Goal: Task Accomplishment & Management: Complete application form

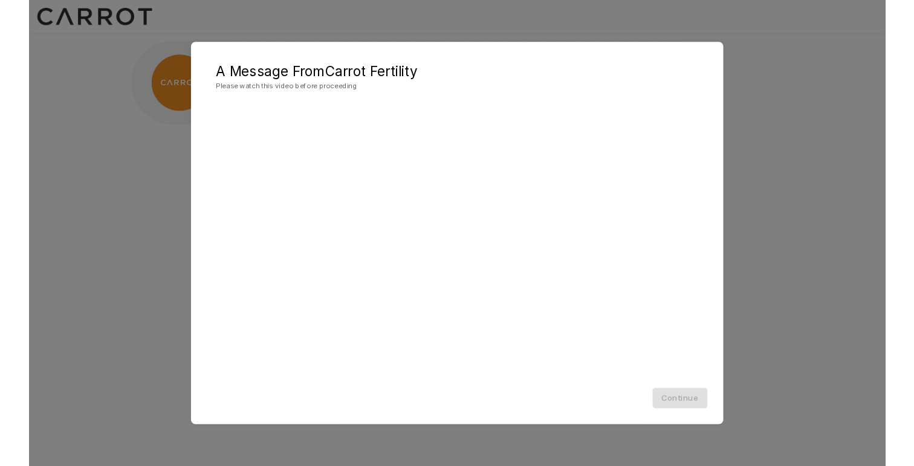
scroll to position [1, 0]
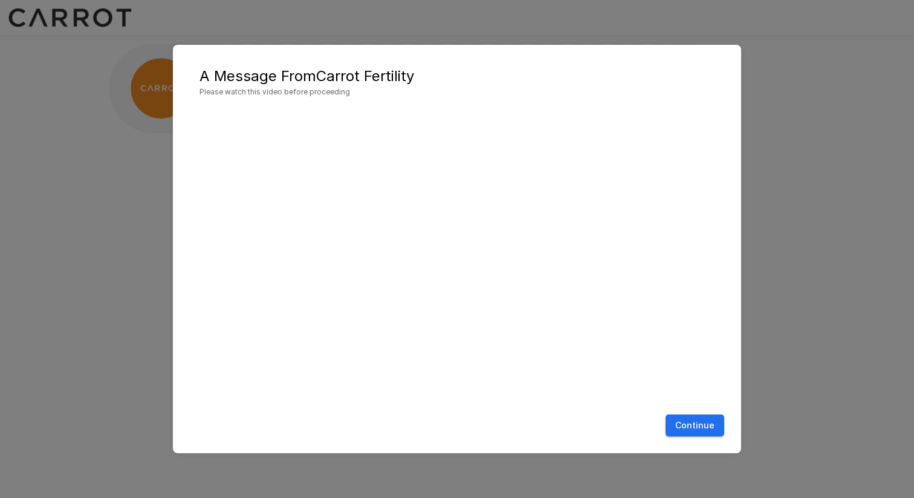
click at [694, 424] on button "Continue" at bounding box center [695, 425] width 59 height 22
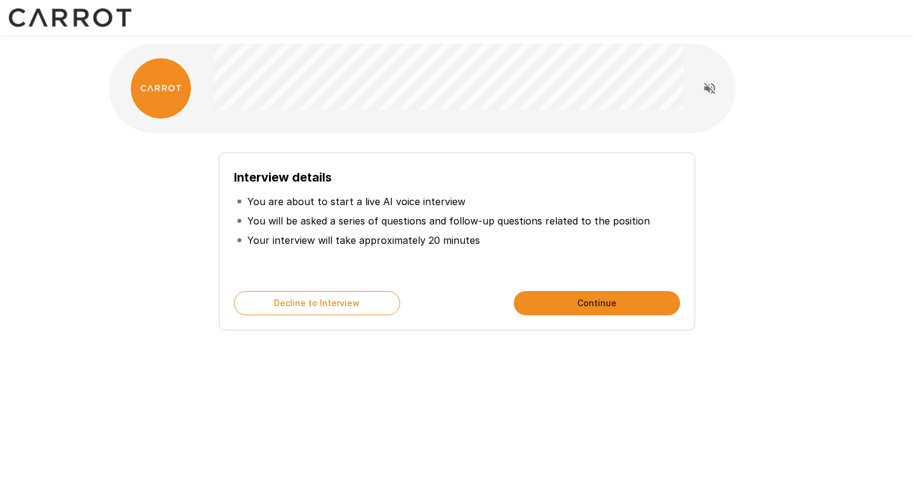
click at [565, 304] on button "Continue" at bounding box center [597, 303] width 166 height 24
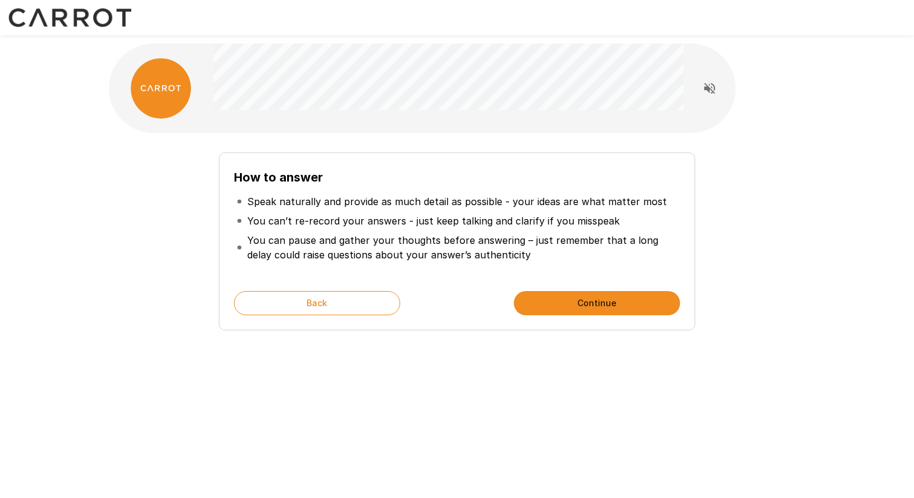
click at [565, 304] on button "Continue" at bounding box center [597, 303] width 166 height 24
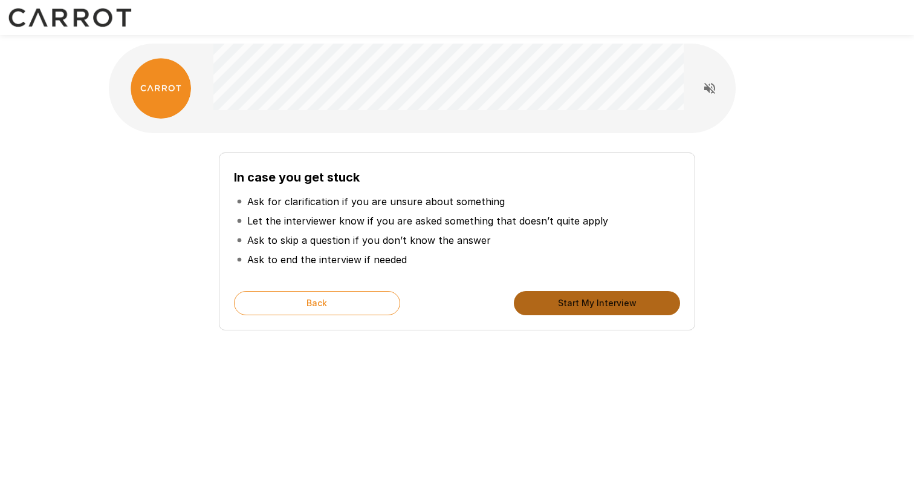
click at [565, 304] on button "Start My Interview" at bounding box center [597, 303] width 166 height 24
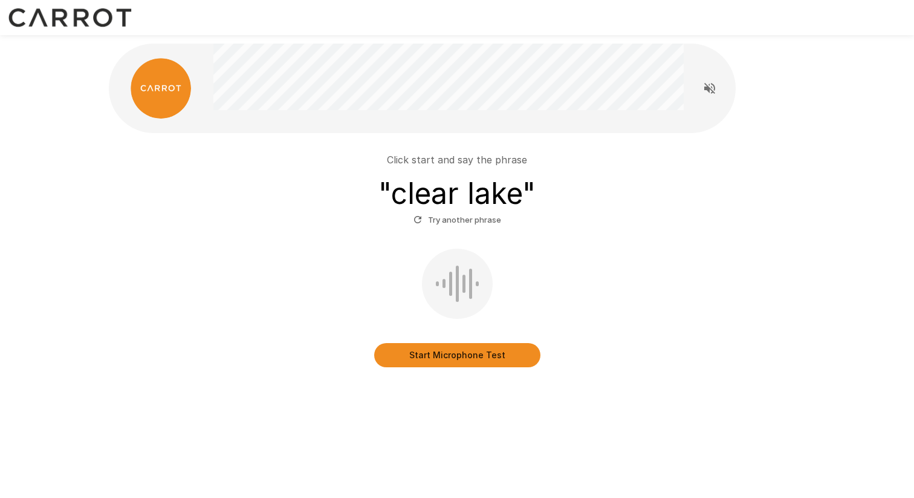
click at [421, 353] on button "Start Microphone Test" at bounding box center [457, 355] width 166 height 24
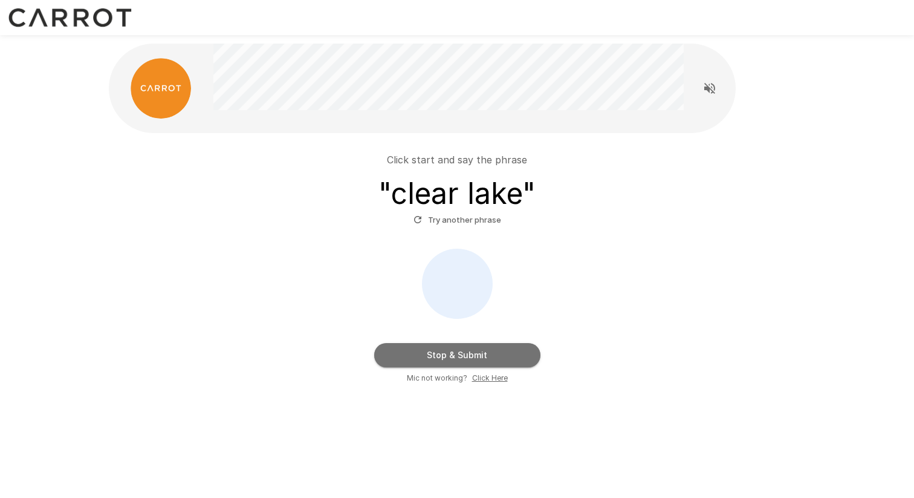
click at [470, 356] on button "Stop & Submit" at bounding box center [457, 355] width 166 height 24
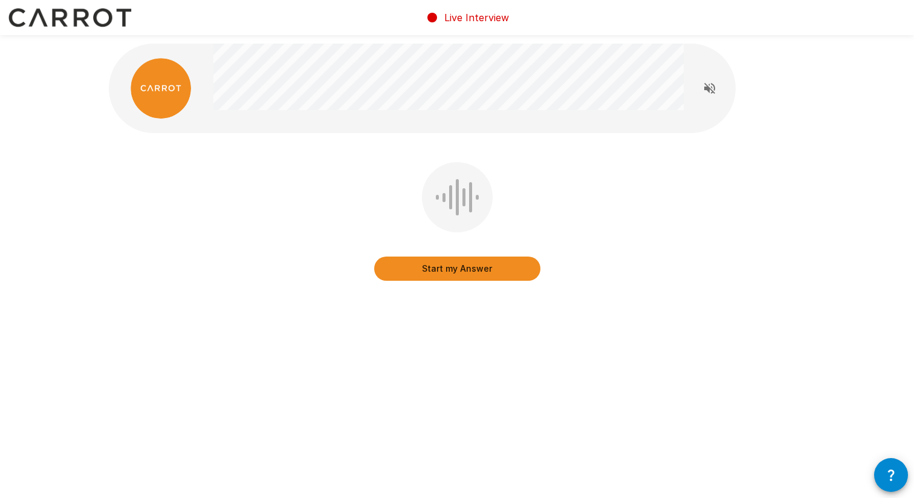
click at [707, 84] on icon "Read questions aloud" at bounding box center [710, 88] width 15 height 15
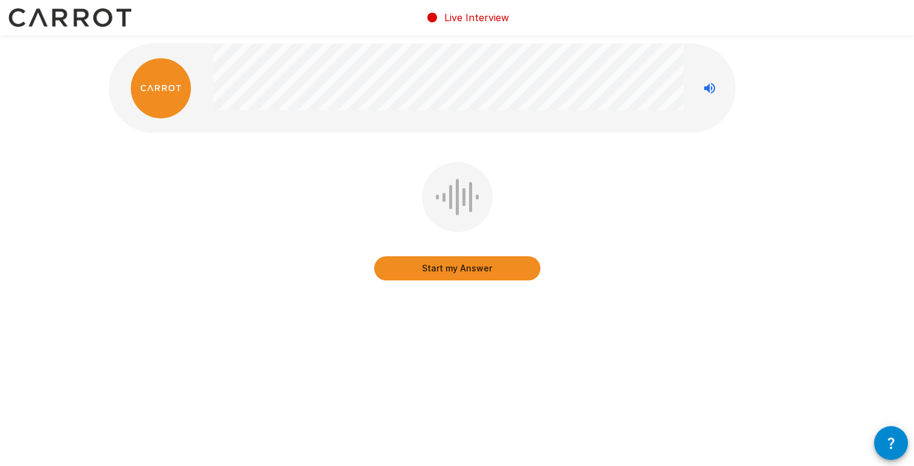
click at [400, 265] on button "Start my Answer" at bounding box center [457, 268] width 166 height 24
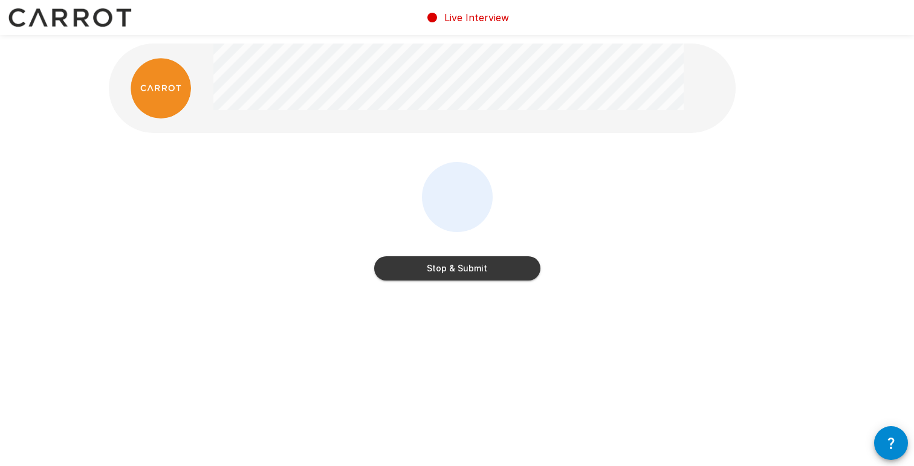
click at [446, 273] on button "Stop & Submit" at bounding box center [457, 268] width 166 height 24
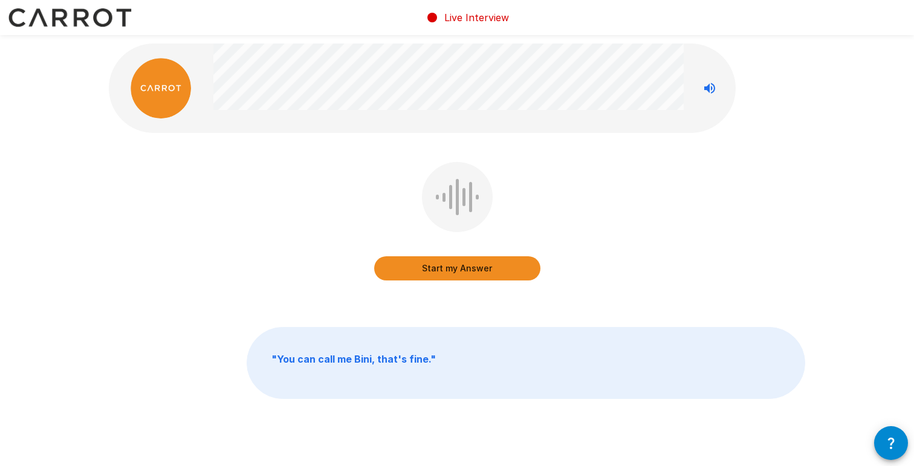
click at [489, 268] on button "Start my Answer" at bounding box center [457, 268] width 166 height 24
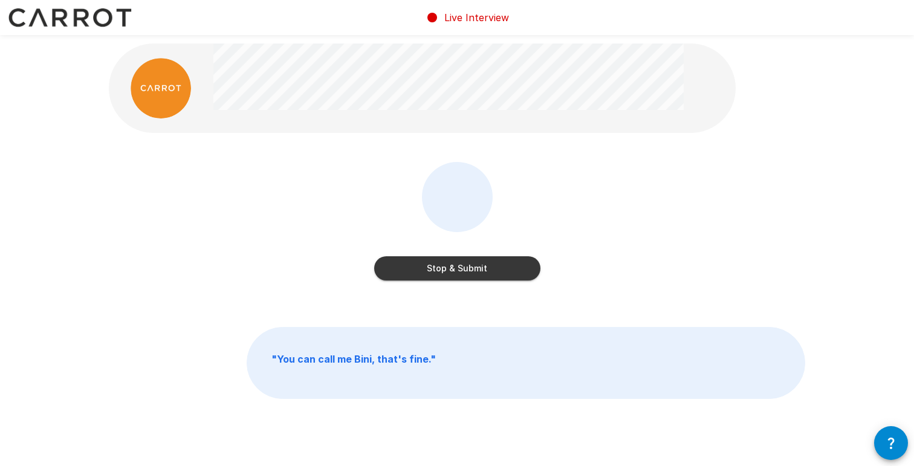
click at [489, 264] on button "Stop & Submit" at bounding box center [457, 268] width 166 height 24
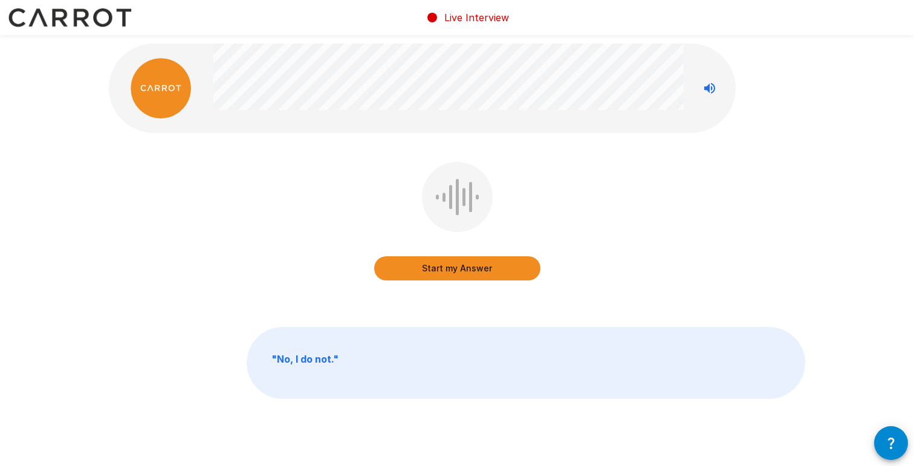
click at [450, 273] on button "Start my Answer" at bounding box center [457, 268] width 166 height 24
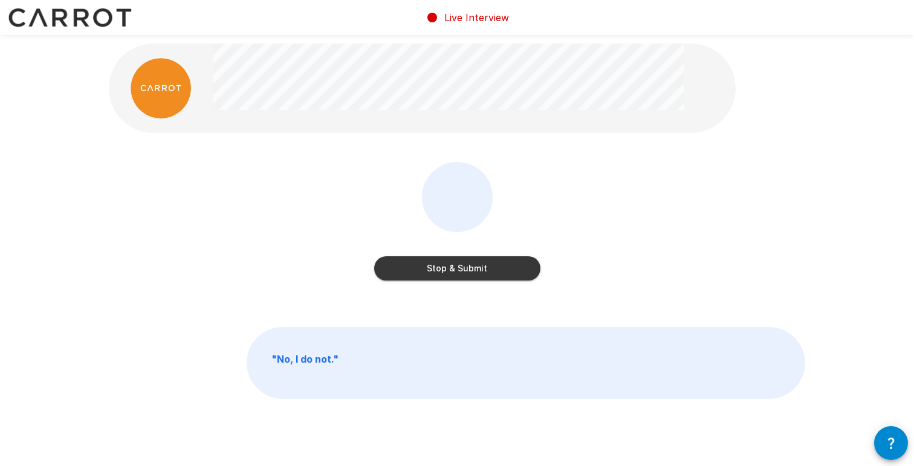
click at [459, 271] on button "Stop & Submit" at bounding box center [457, 268] width 166 height 24
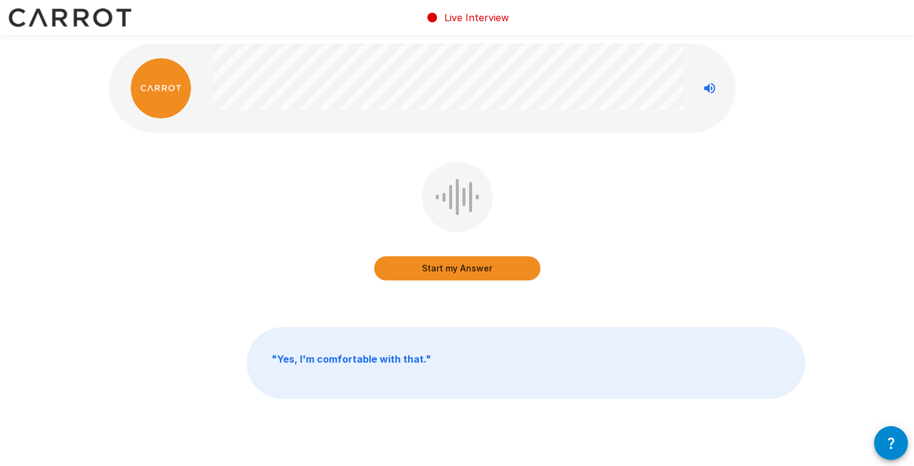
click at [471, 273] on button "Start my Answer" at bounding box center [457, 268] width 166 height 24
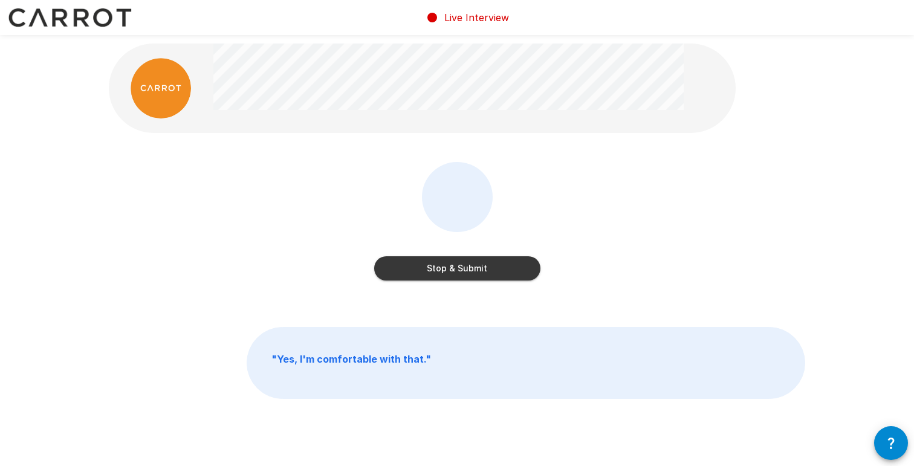
click at [486, 271] on button "Stop & Submit" at bounding box center [457, 268] width 166 height 24
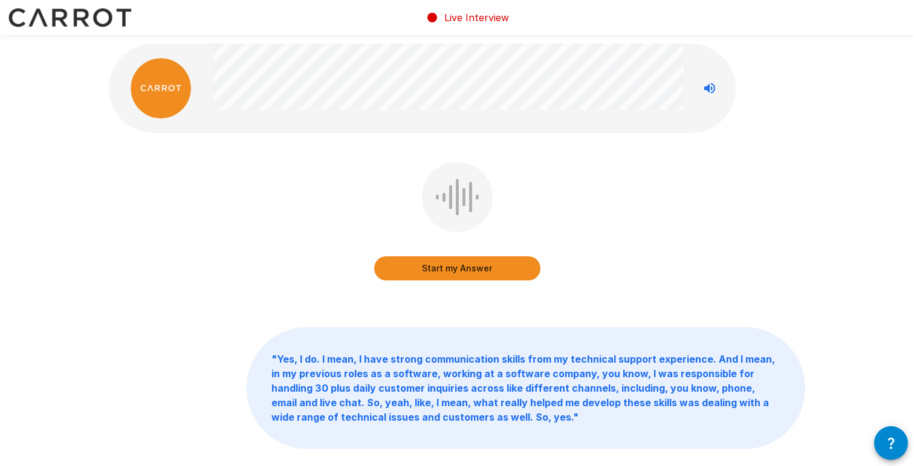
click at [422, 267] on button "Start my Answer" at bounding box center [457, 268] width 166 height 24
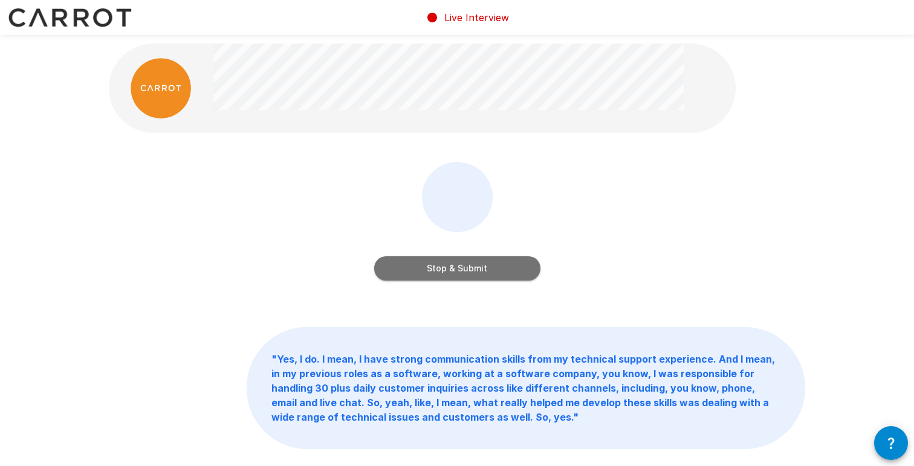
click at [453, 271] on button "Stop & Submit" at bounding box center [457, 268] width 166 height 24
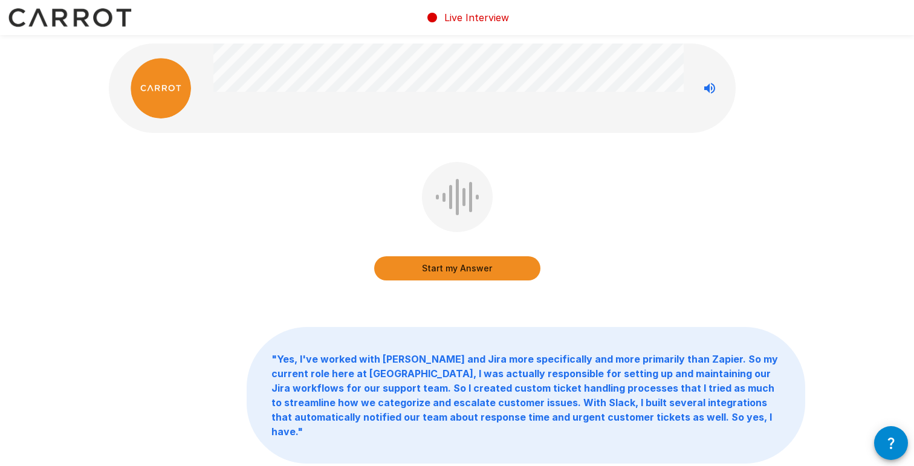
click at [498, 268] on button "Start my Answer" at bounding box center [457, 268] width 166 height 24
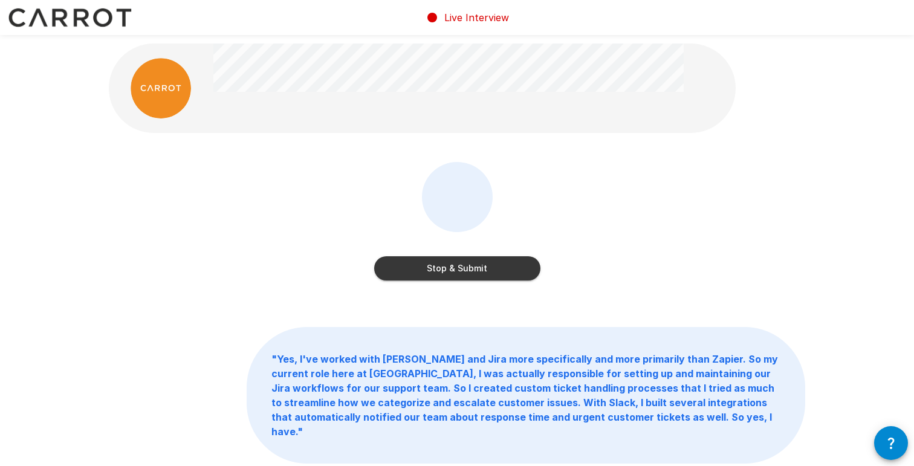
click at [473, 270] on button "Stop & Submit" at bounding box center [457, 268] width 166 height 24
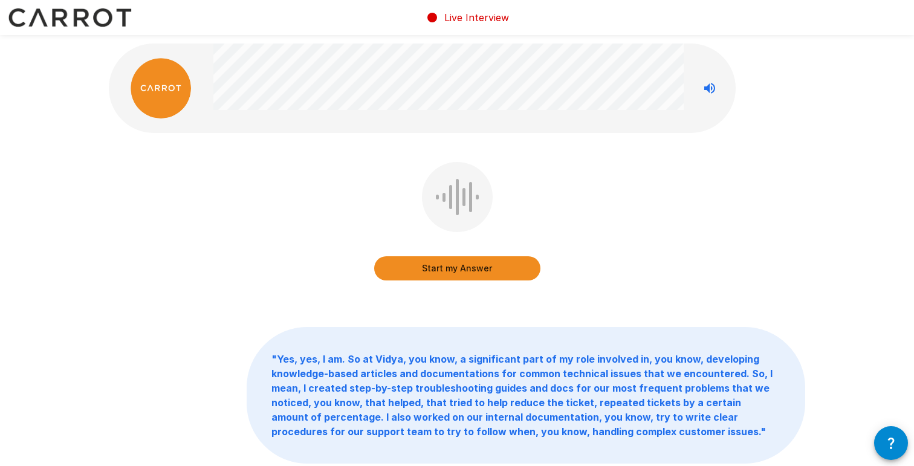
click at [487, 260] on button "Start my Answer" at bounding box center [457, 268] width 166 height 24
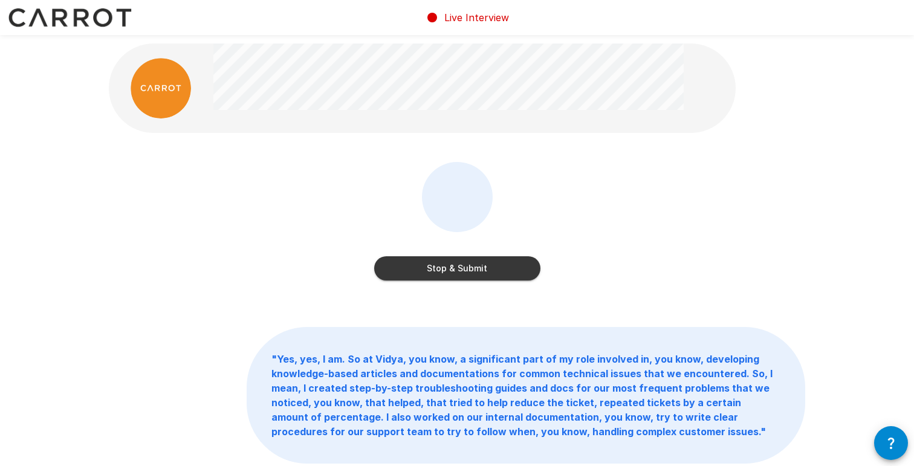
click at [470, 267] on button "Stop & Submit" at bounding box center [457, 268] width 166 height 24
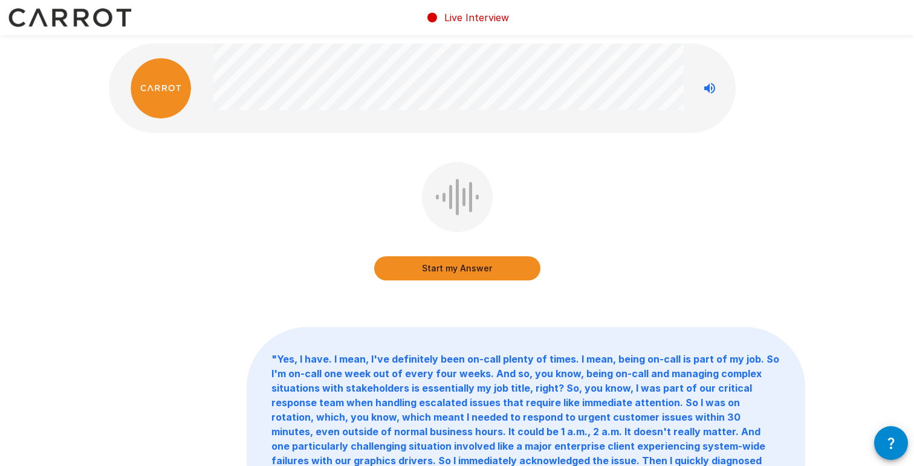
click at [440, 269] on button "Start my Answer" at bounding box center [457, 268] width 166 height 24
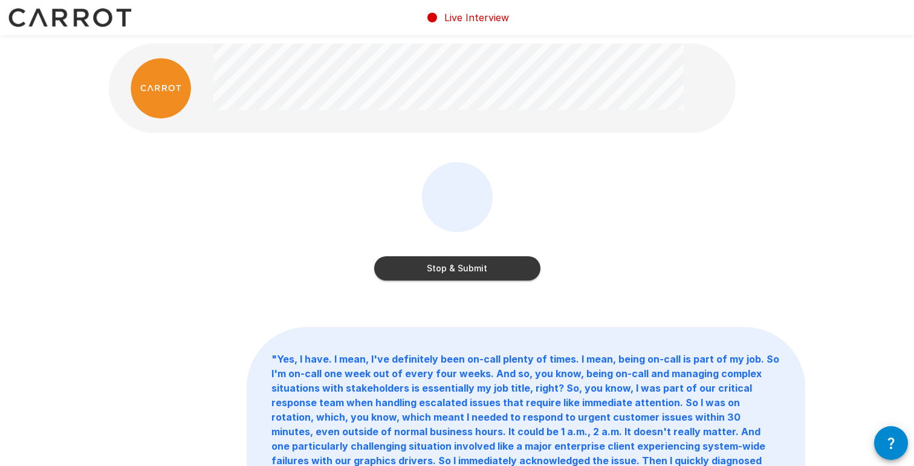
click at [499, 270] on button "Stop & Submit" at bounding box center [457, 268] width 166 height 24
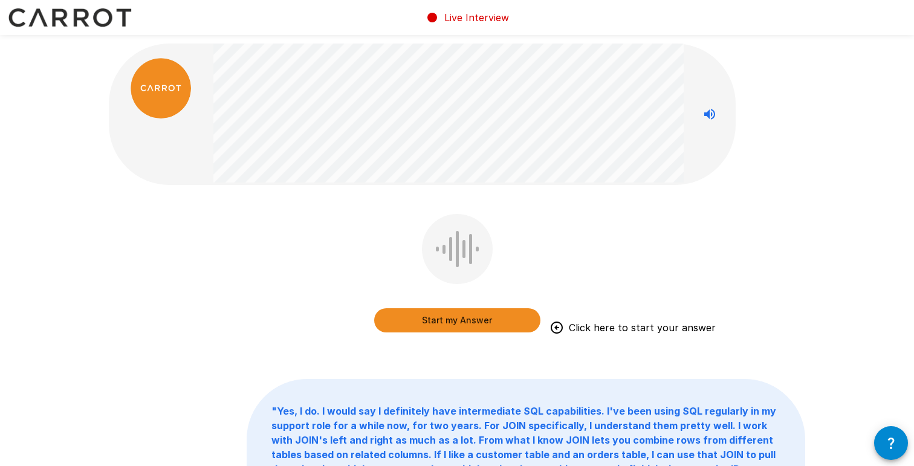
click at [513, 322] on button "Start my Answer" at bounding box center [457, 320] width 166 height 24
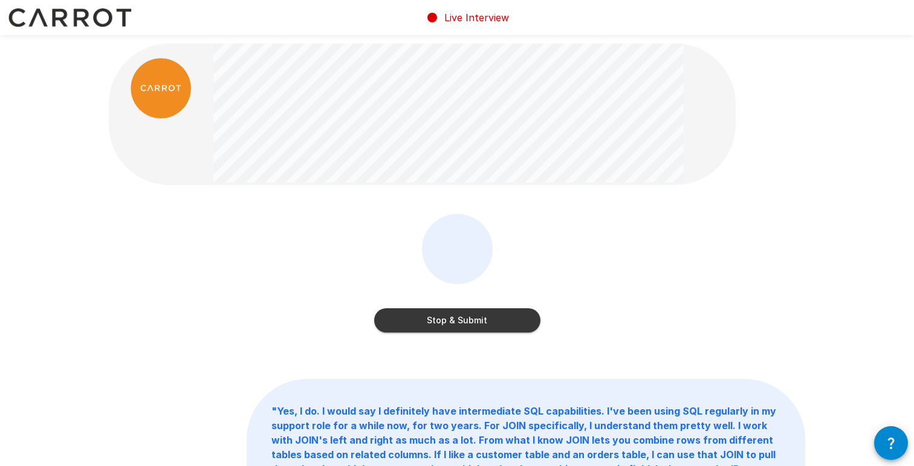
click at [476, 316] on button "Stop & Submit" at bounding box center [457, 320] width 166 height 24
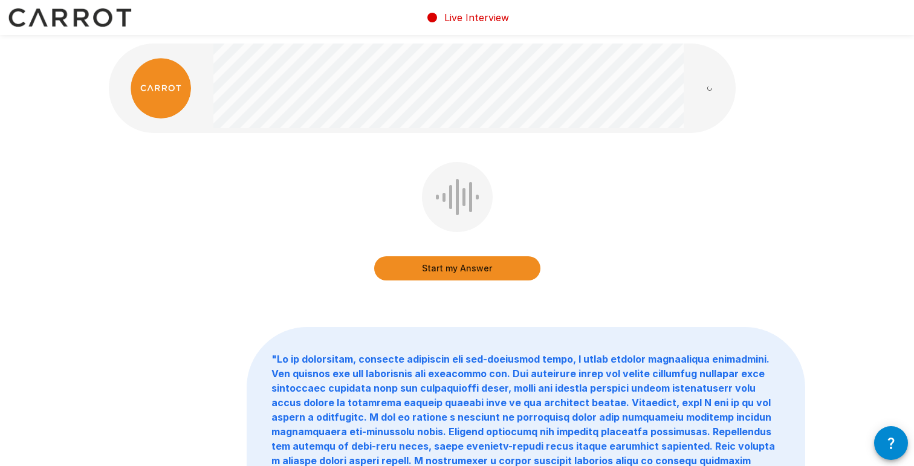
click at [488, 267] on button "Start my Answer" at bounding box center [457, 268] width 166 height 24
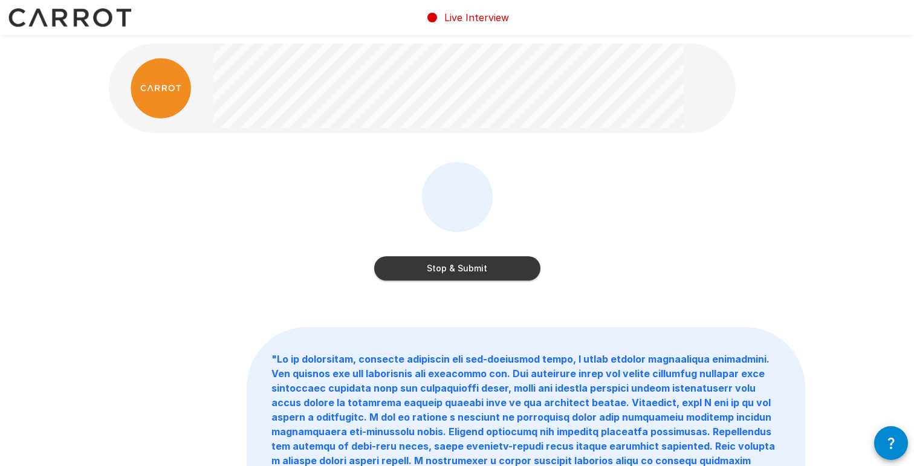
click at [484, 268] on button "Stop & Submit" at bounding box center [457, 268] width 166 height 24
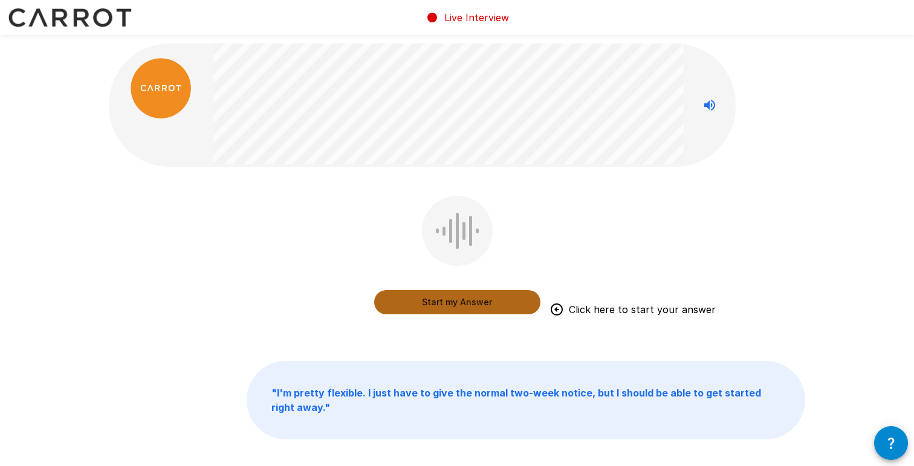
click at [428, 296] on button "Start my Answer" at bounding box center [457, 302] width 166 height 24
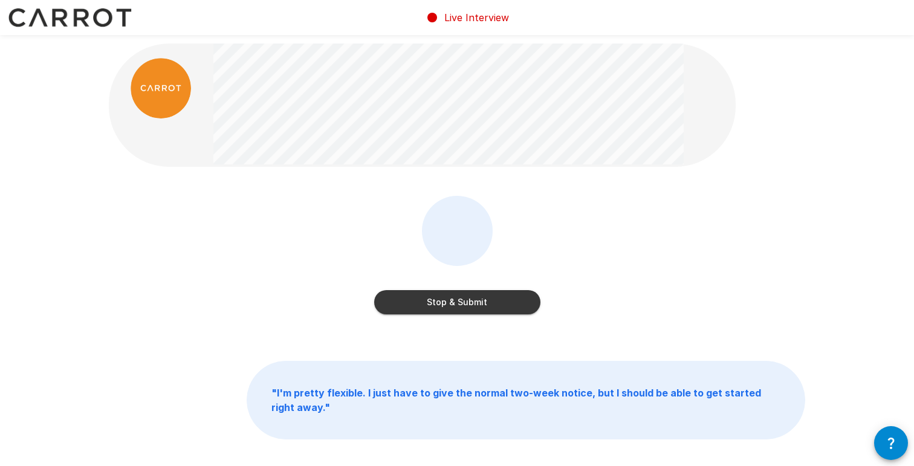
click at [465, 305] on button "Stop & Submit" at bounding box center [457, 302] width 166 height 24
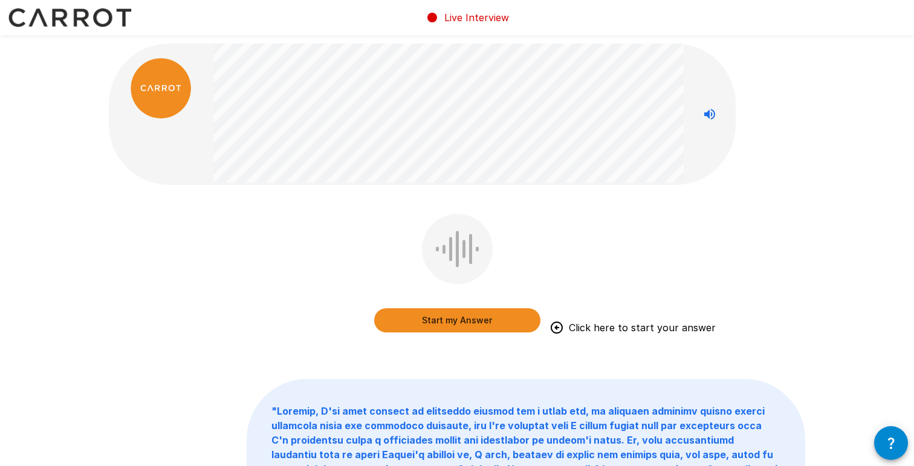
click at [401, 323] on button "Start my Answer" at bounding box center [457, 320] width 166 height 24
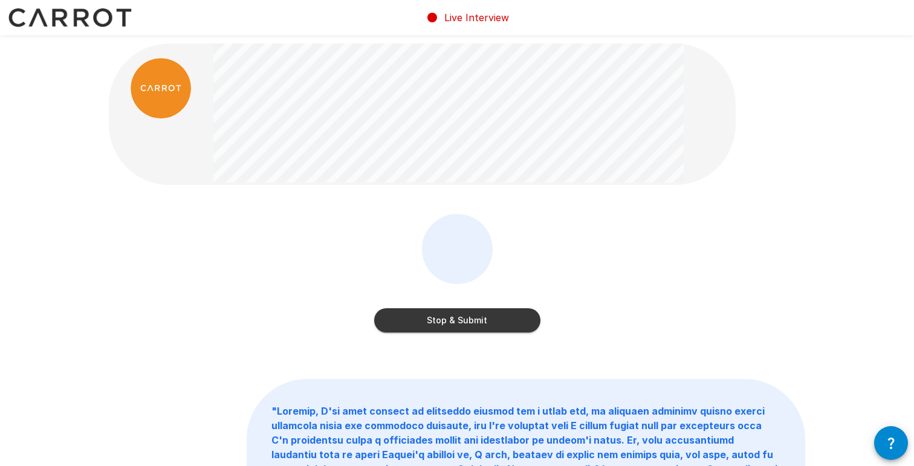
click at [470, 322] on button "Stop & Submit" at bounding box center [457, 320] width 166 height 24
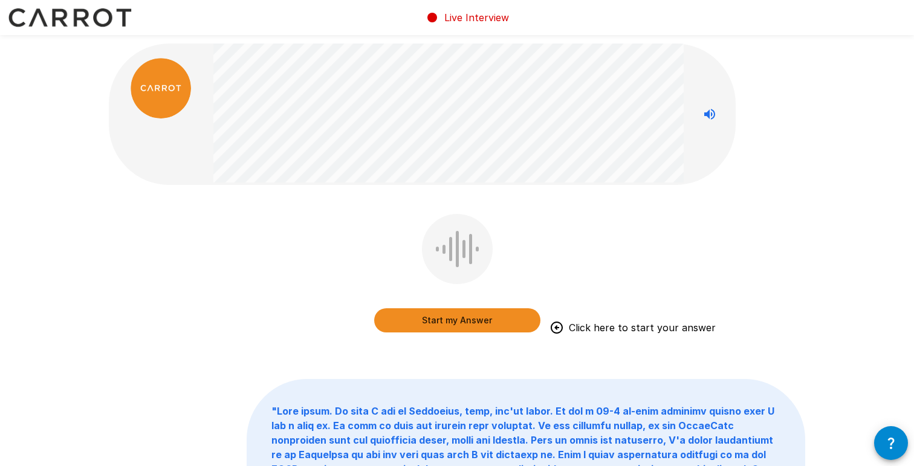
click at [490, 317] on button "Start my Answer" at bounding box center [457, 320] width 166 height 24
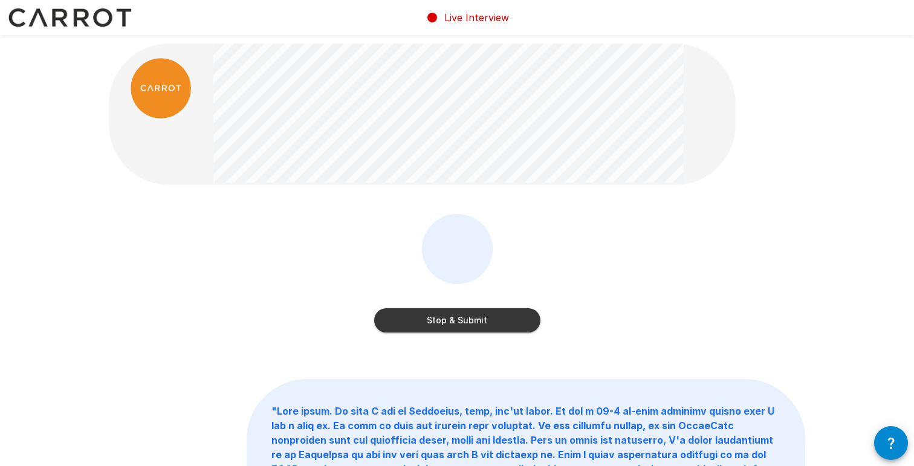
click at [485, 319] on button "Stop & Submit" at bounding box center [457, 320] width 166 height 24
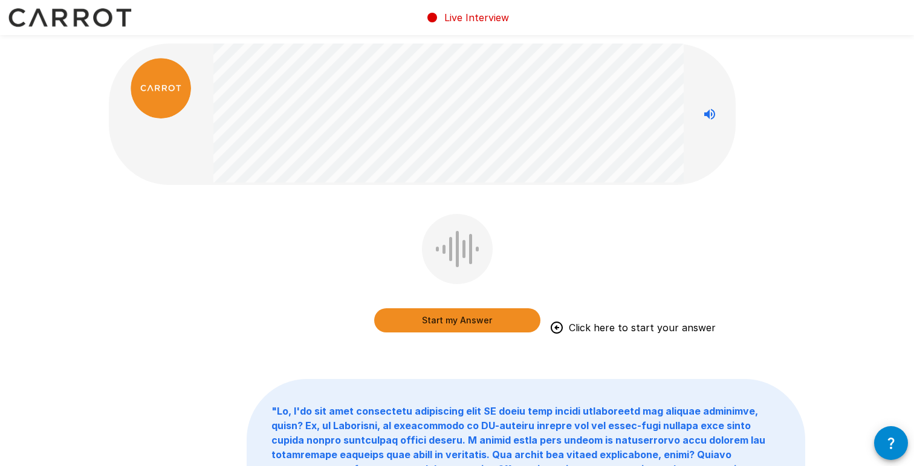
click at [447, 318] on button "Start my Answer" at bounding box center [457, 320] width 166 height 24
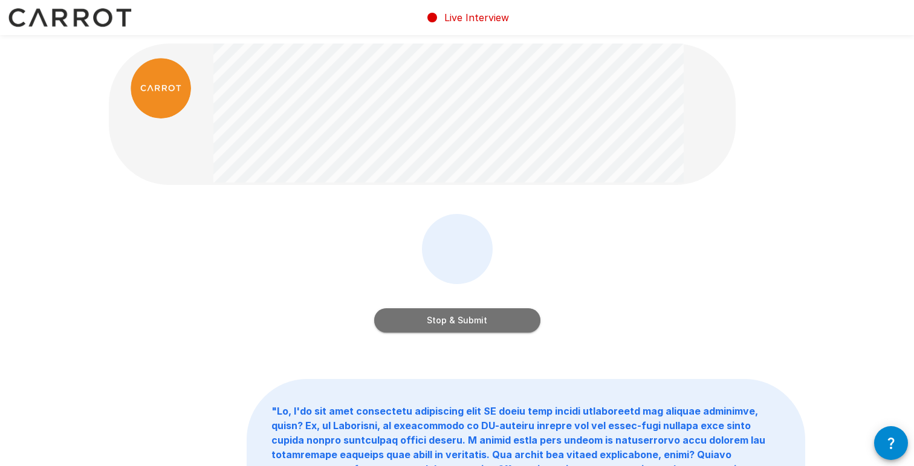
click at [440, 322] on button "Stop & Submit" at bounding box center [457, 320] width 166 height 24
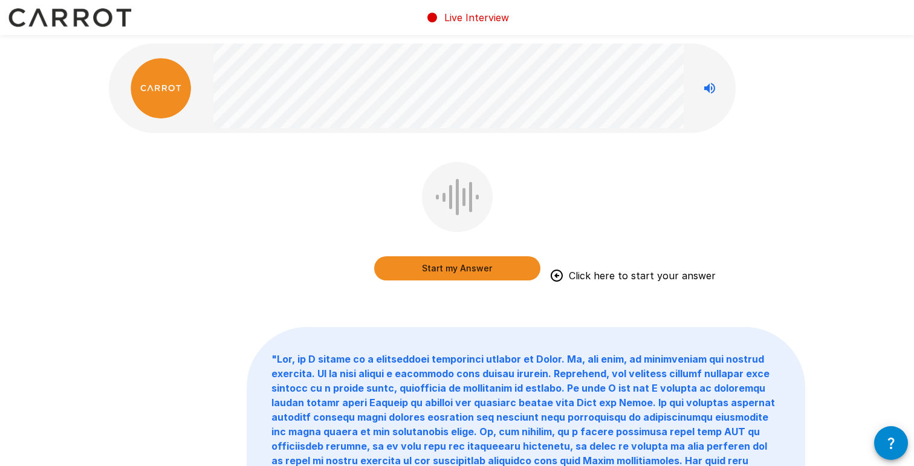
click at [452, 273] on button "Start my Answer" at bounding box center [457, 268] width 166 height 24
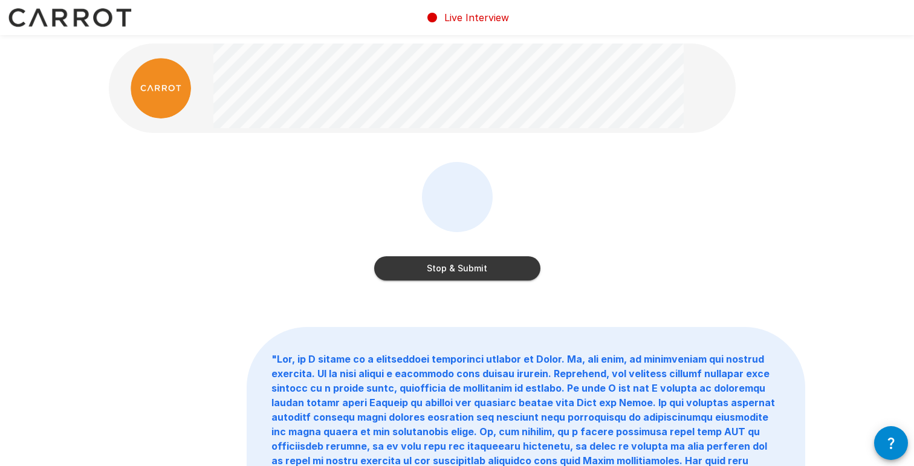
click at [446, 268] on button "Stop & Submit" at bounding box center [457, 268] width 166 height 24
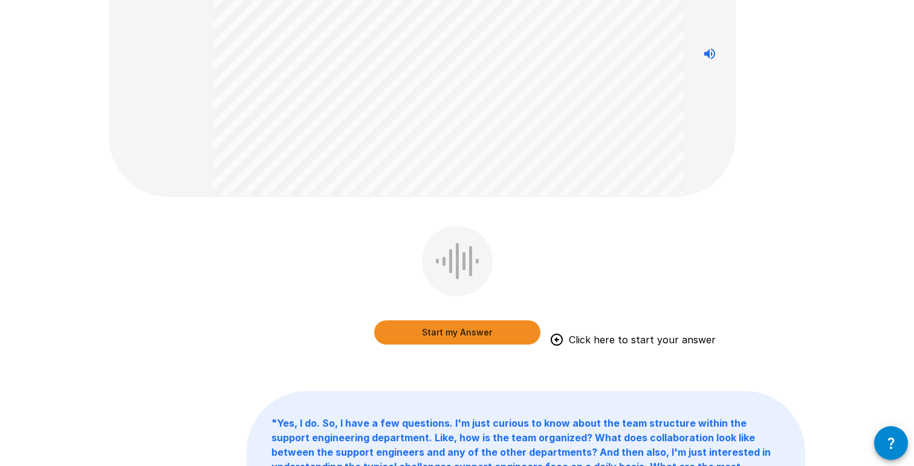
scroll to position [124, 0]
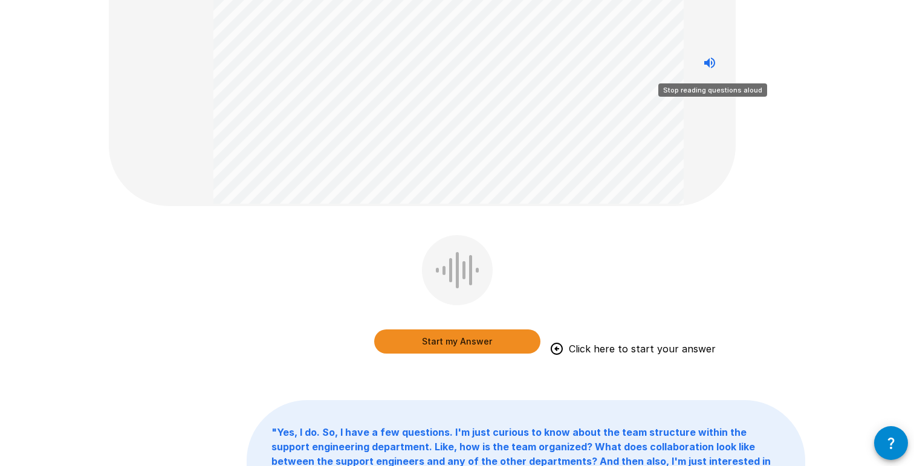
click at [703, 66] on icon "Stop reading questions aloud" at bounding box center [710, 63] width 15 height 15
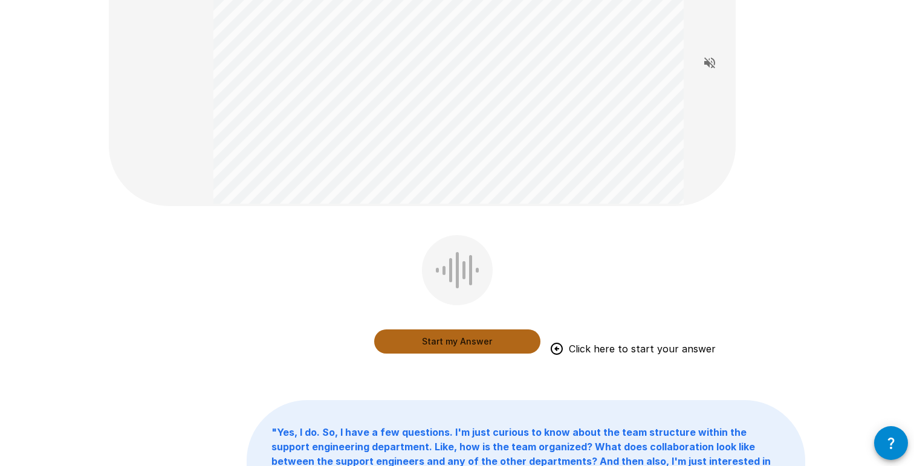
click at [447, 340] on button "Start my Answer" at bounding box center [457, 342] width 166 height 24
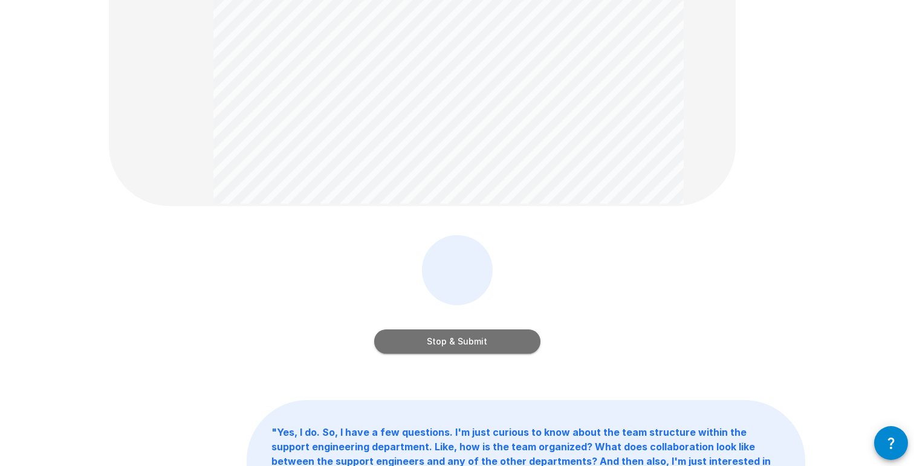
click at [487, 345] on button "Stop & Submit" at bounding box center [457, 342] width 166 height 24
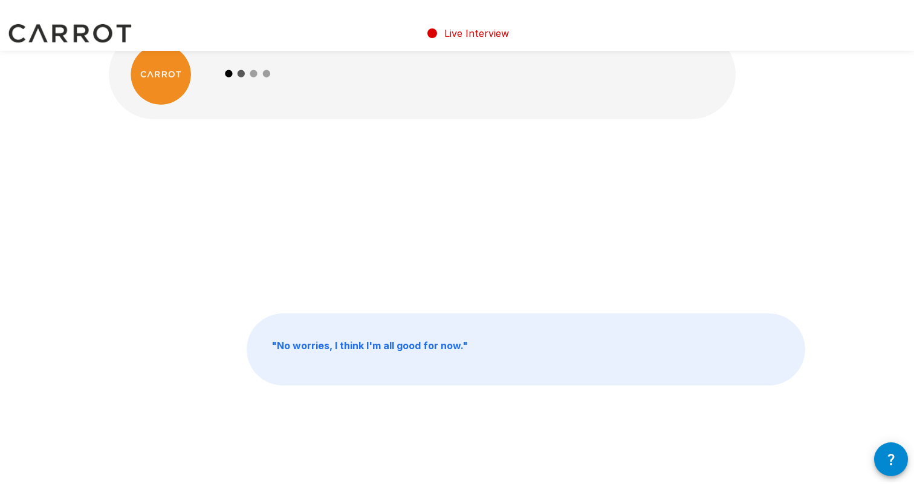
scroll to position [0, 0]
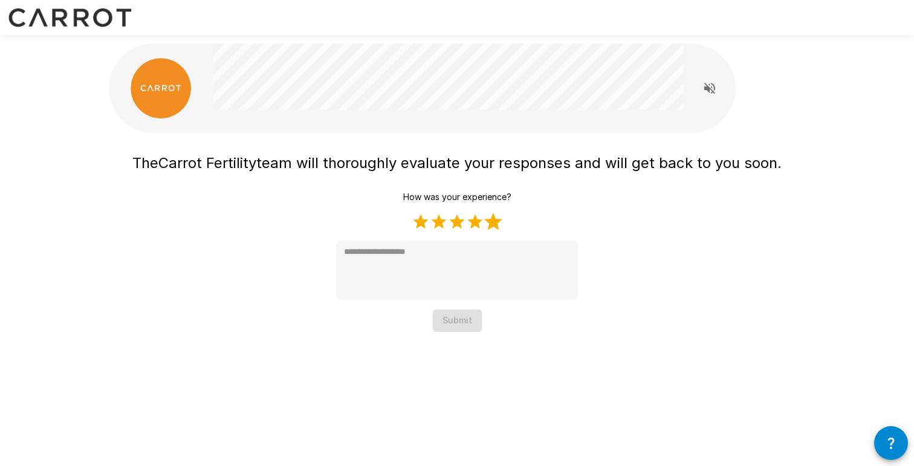
click at [496, 222] on label "5 Stars" at bounding box center [493, 222] width 18 height 18
type textarea "*"
click at [457, 322] on button "Submit" at bounding box center [457, 321] width 49 height 22
